Goal: Information Seeking & Learning: Find specific page/section

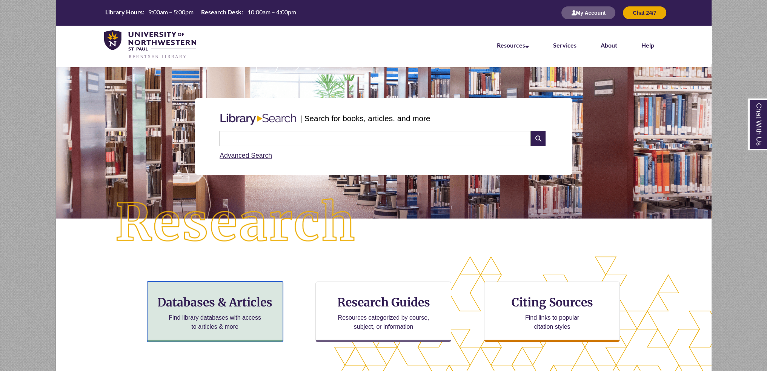
click at [202, 337] on div "Databases & Articles Find library databases with access to articles & more" at bounding box center [215, 311] width 136 height 60
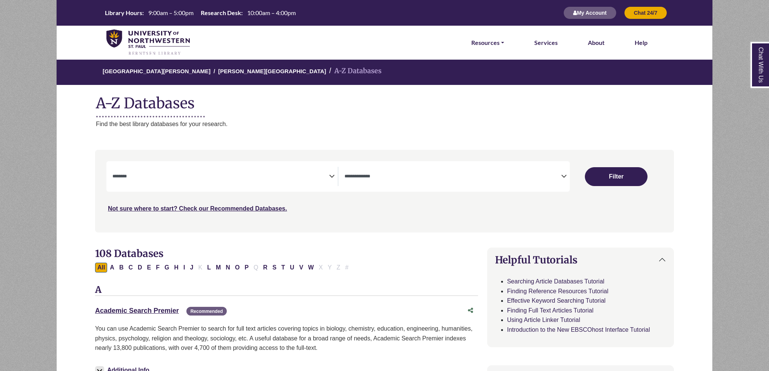
select select "Database Subject Filter"
select select "Database Types Filter"
click at [112, 270] on button "A" at bounding box center [111, 267] width 9 height 10
select select "Database Subject Filter"
select select "Database Types Filter"
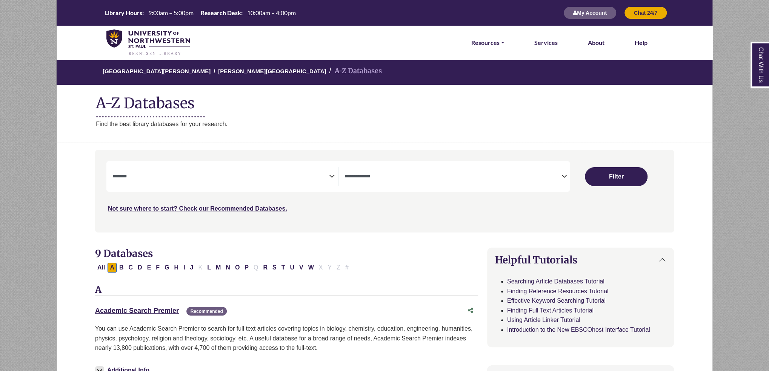
drag, startPoint x: 115, startPoint y: 297, endPoint x: 94, endPoint y: 325, distance: 34.9
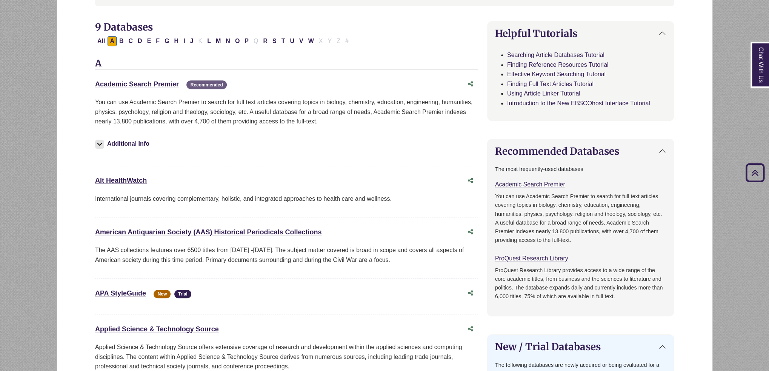
scroll to position [264, 0]
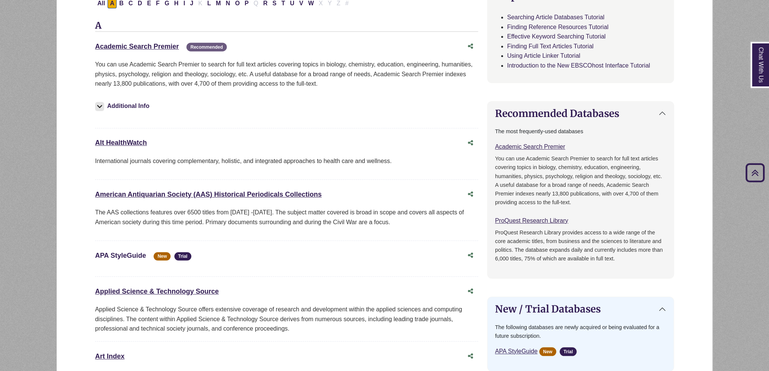
click at [129, 254] on link "APA StyleGuide" at bounding box center [120, 256] width 51 height 8
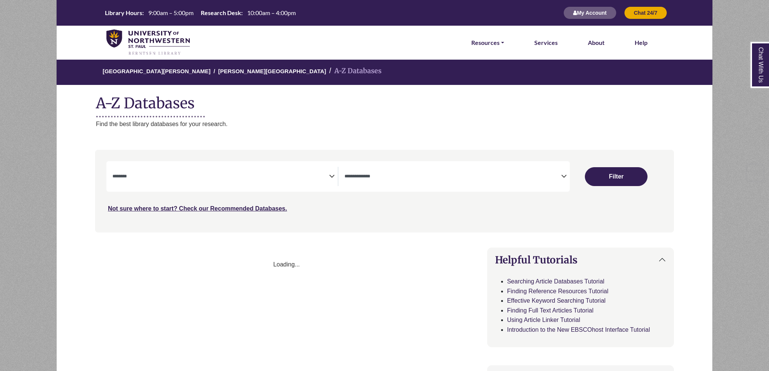
select select "Database Subject Filter"
select select "Database Types Filter"
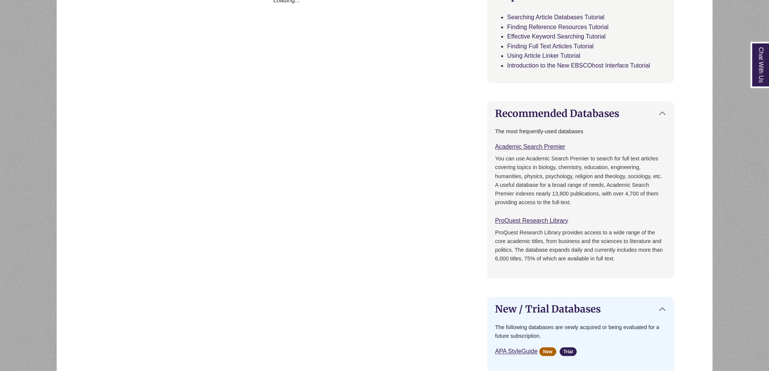
select select "Database Subject Filter"
select select "Database Types Filter"
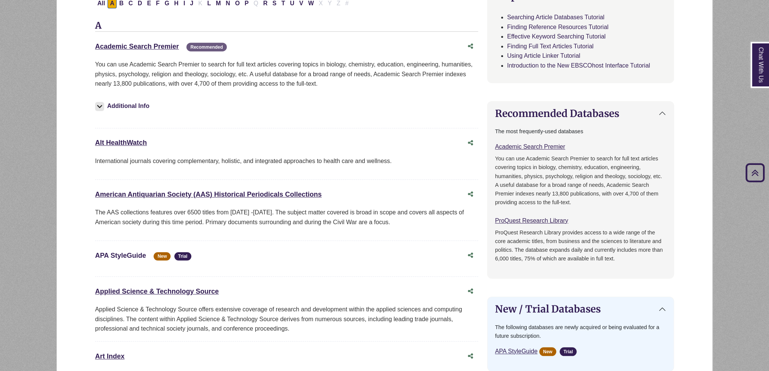
click at [123, 252] on link "APA StyleGuide This link opens in a new window" at bounding box center [120, 256] width 51 height 8
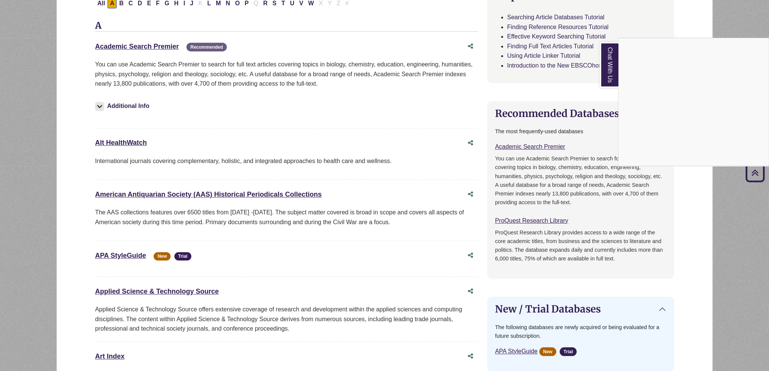
drag, startPoint x: 129, startPoint y: 252, endPoint x: 225, endPoint y: 259, distance: 96.4
click at [225, 259] on div "Chat With Us" at bounding box center [384, 185] width 769 height 371
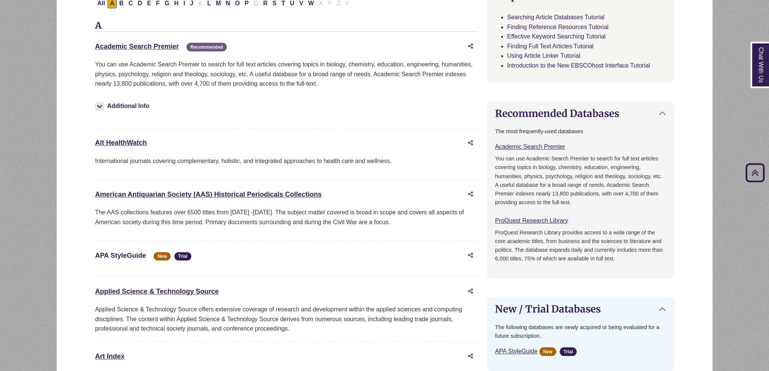
click at [118, 253] on link "APA StyleGuide This link opens in a new window" at bounding box center [120, 256] width 51 height 8
click at [128, 255] on link "APA StyleGuide This link opens in a new window" at bounding box center [120, 256] width 51 height 8
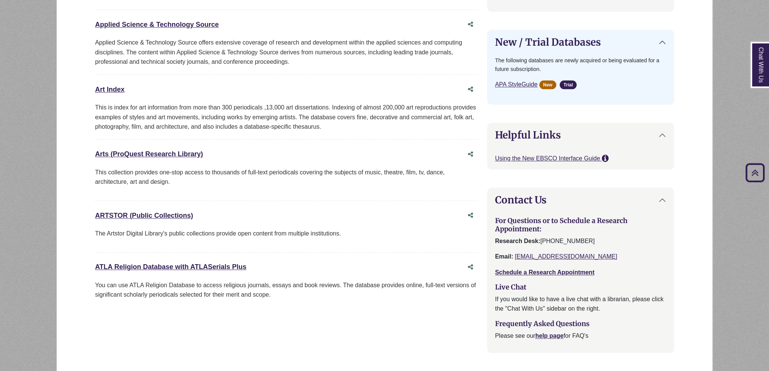
scroll to position [417, 0]
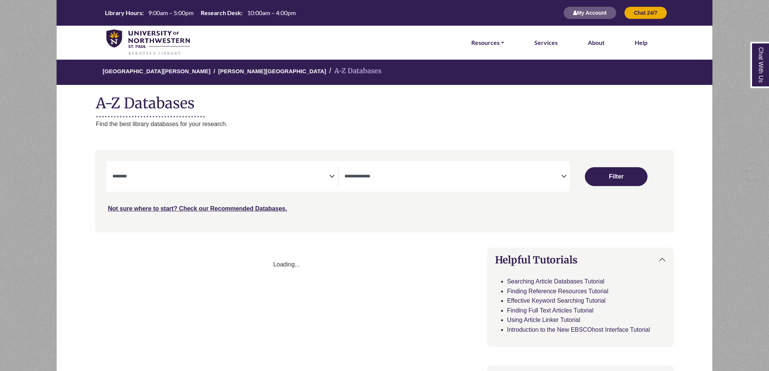
select select "Database Subject Filter"
select select "Database Types Filter"
select select "Database Subject Filter"
select select "Database Types Filter"
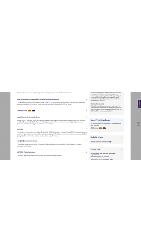
scroll to position [418, 0]
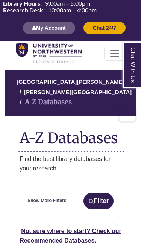
select select "Database Subject Filter"
select select "Database Types Filter"
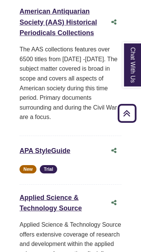
scroll to position [343, 0]
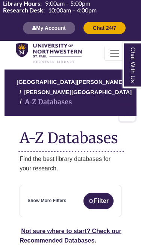
select select "Database Subject Filter"
select select "Database Types Filter"
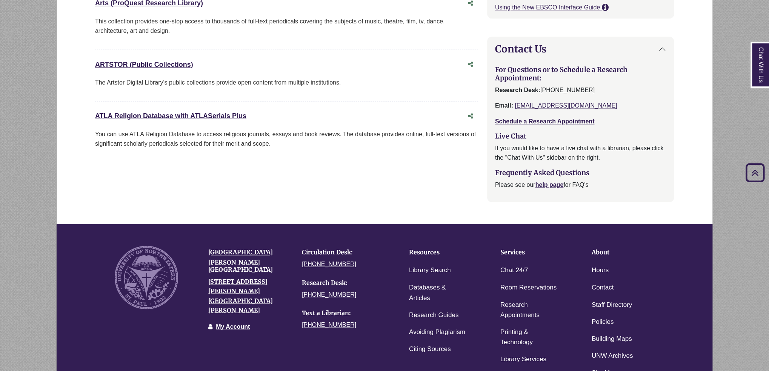
scroll to position [757, 0]
